Goal: Answer question/provide support

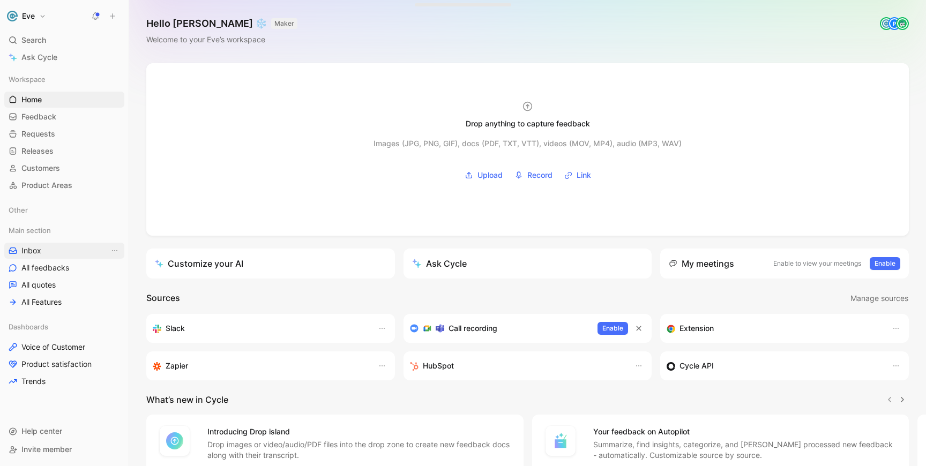
click at [38, 254] on span "Inbox" at bounding box center [31, 250] width 20 height 11
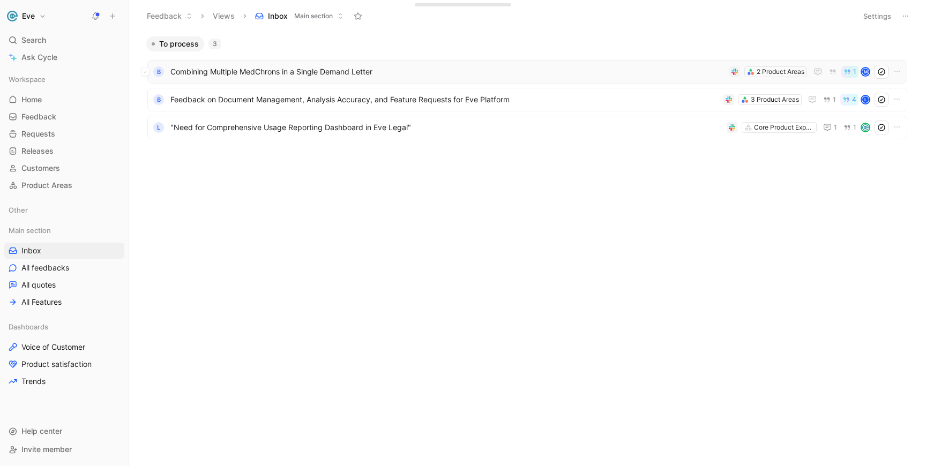
click at [233, 78] on span "Combining Multiple MedChrons in a Single Demand Letter" at bounding box center [447, 71] width 554 height 13
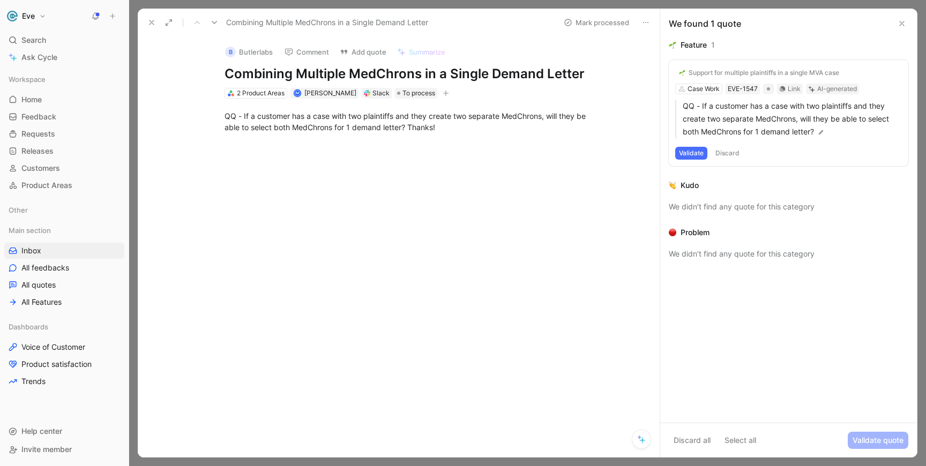
click at [686, 149] on button "Validate" at bounding box center [691, 153] width 32 height 13
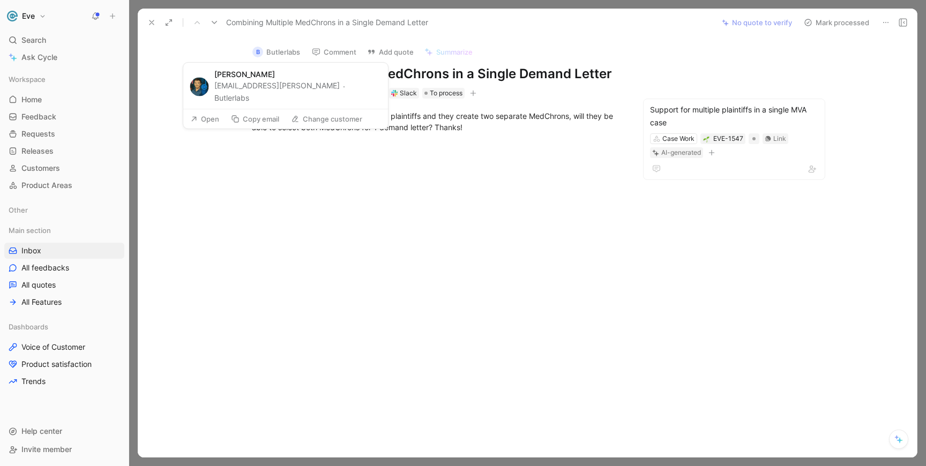
click at [268, 55] on button "B Butlerlabs" at bounding box center [275, 52] width 57 height 16
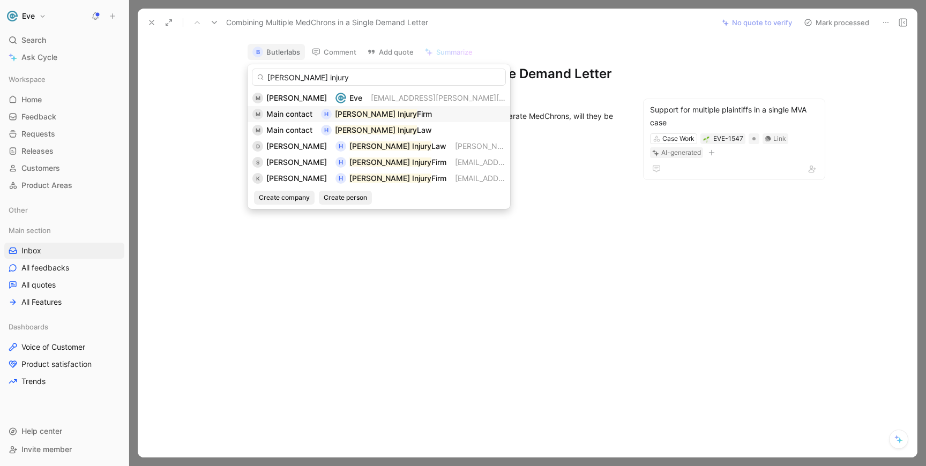
type input "[PERSON_NAME] injury"
click at [273, 115] on span "Main contact" at bounding box center [289, 113] width 46 height 9
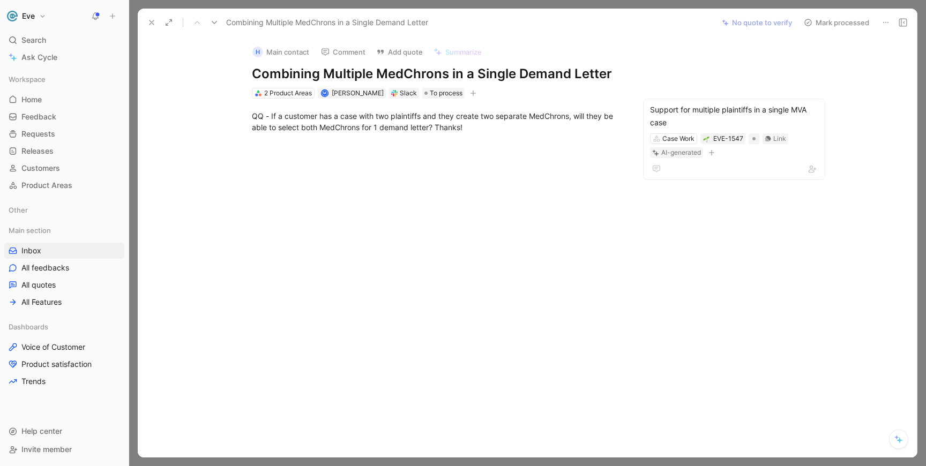
click at [837, 22] on button "Mark processed" at bounding box center [836, 22] width 75 height 15
click at [844, 24] on button "Mark processed" at bounding box center [836, 22] width 75 height 15
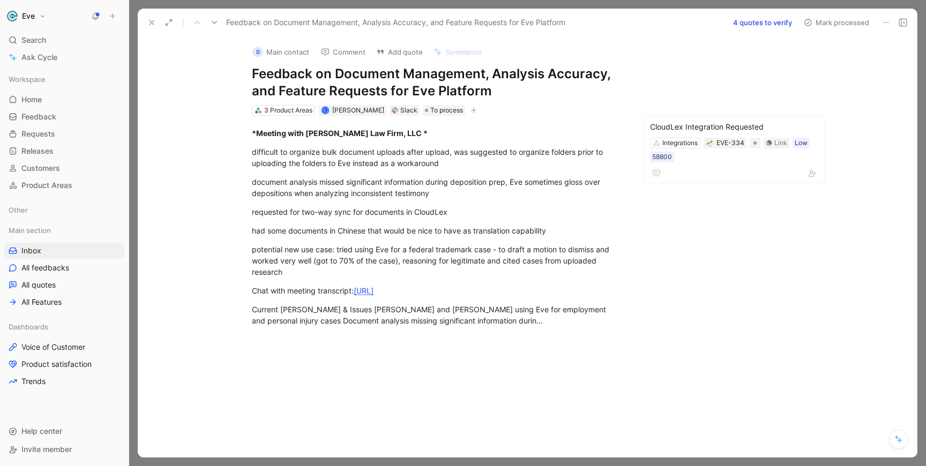
click at [148, 21] on icon at bounding box center [151, 22] width 9 height 9
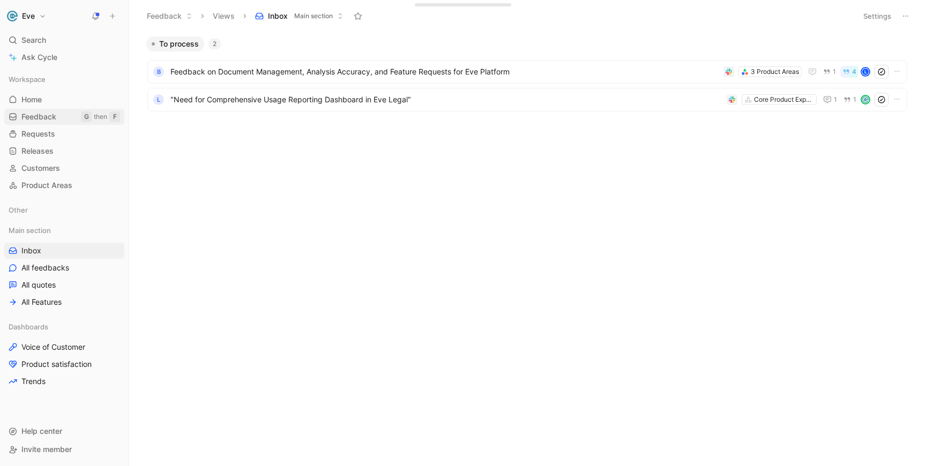
click at [50, 117] on span "Feedback" at bounding box center [38, 116] width 35 height 11
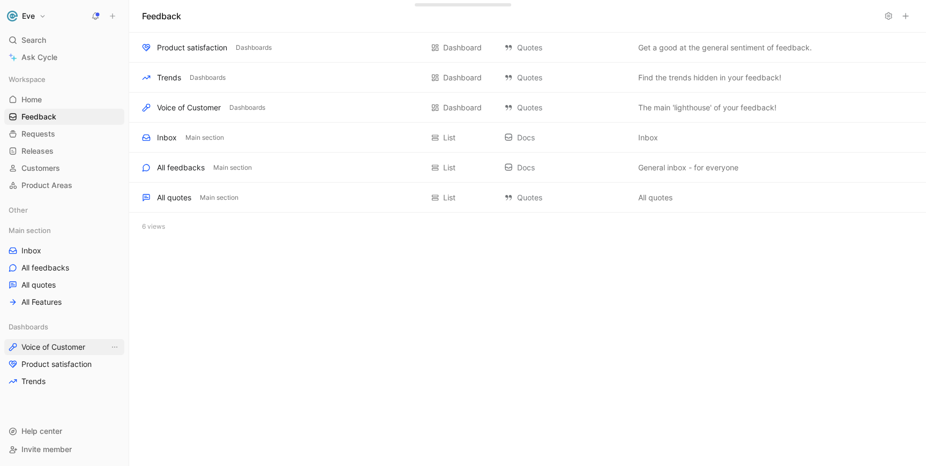
click at [38, 353] on link "Voice of Customer" at bounding box center [64, 347] width 120 height 16
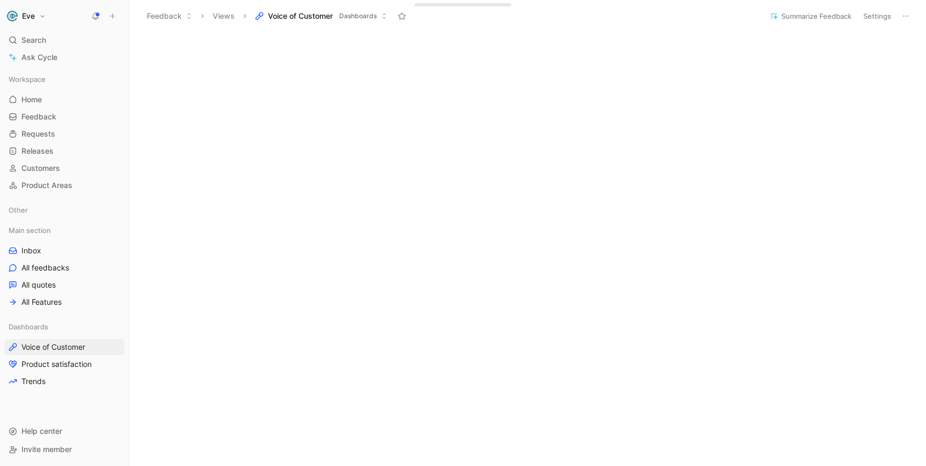
scroll to position [368, 0]
